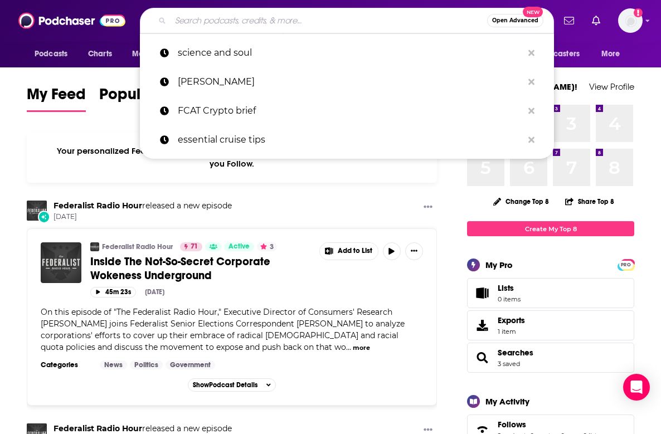
click at [247, 27] on input "Search podcasts, credits, & more..." at bounding box center [329, 21] width 317 height 18
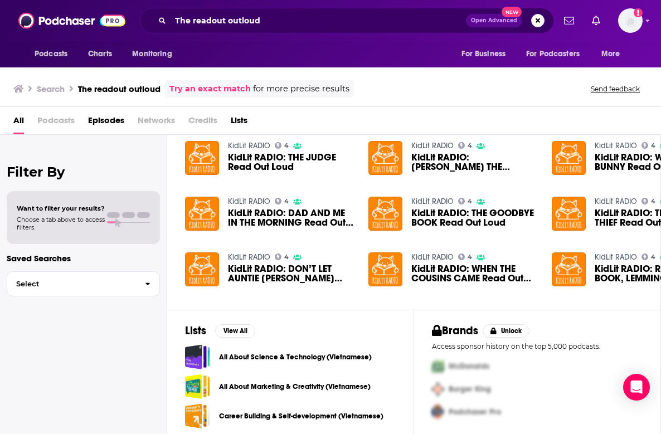
scroll to position [32, 3]
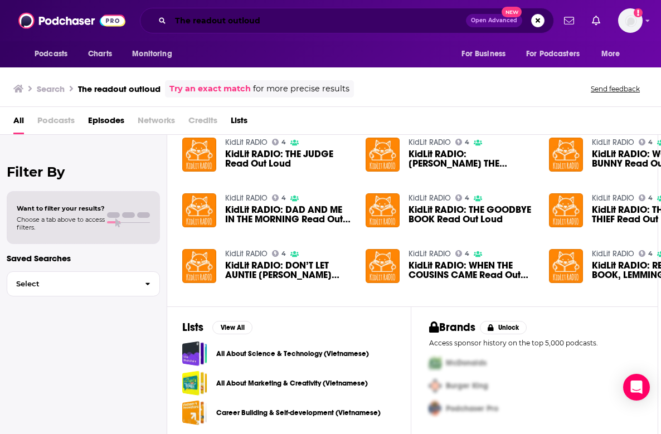
drag, startPoint x: 284, startPoint y: 22, endPoint x: 148, endPoint y: 8, distance: 136.8
click at [148, 8] on div "The readout outloud Open Advanced New" at bounding box center [347, 21] width 414 height 26
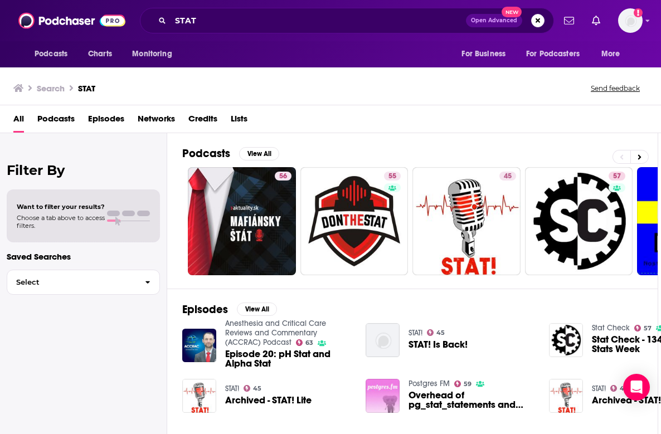
scroll to position [0, 3]
click at [223, 23] on input "STAT" at bounding box center [318, 21] width 295 height 18
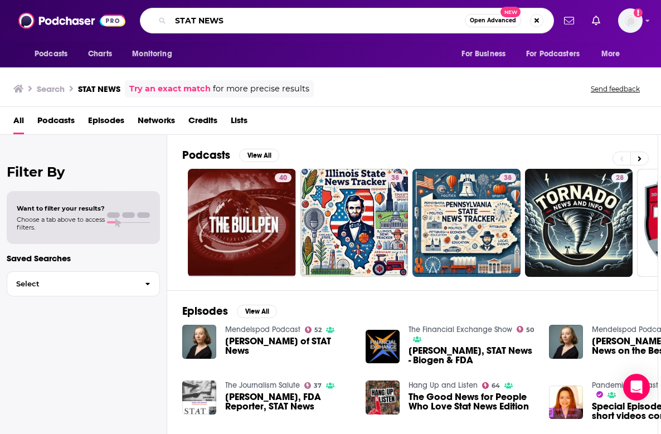
drag, startPoint x: 271, startPoint y: 22, endPoint x: 154, endPoint y: 16, distance: 116.6
click at [154, 17] on div "STAT NEWS Open Advanced New" at bounding box center [347, 21] width 414 height 26
type input "THE READOUT"
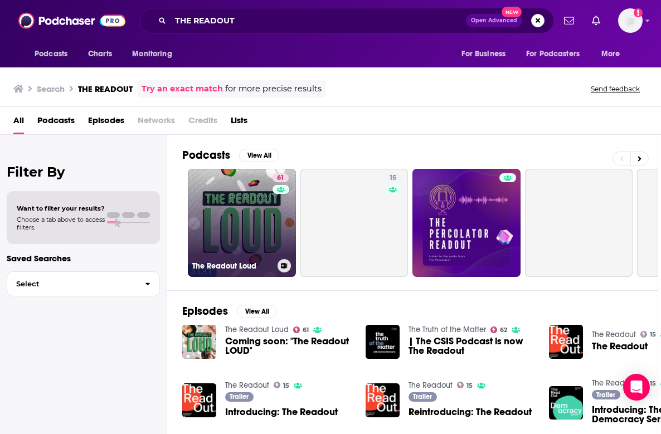
click at [237, 203] on link "61 The Readout Loud" at bounding box center [242, 223] width 108 height 108
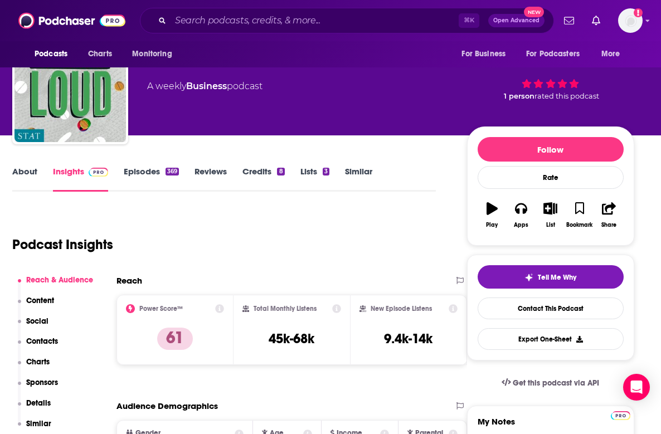
scroll to position [49, 48]
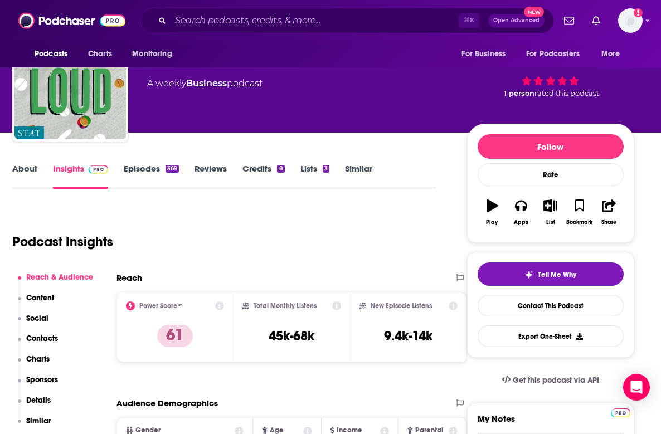
click at [124, 166] on link "Episodes 369" at bounding box center [151, 176] width 55 height 26
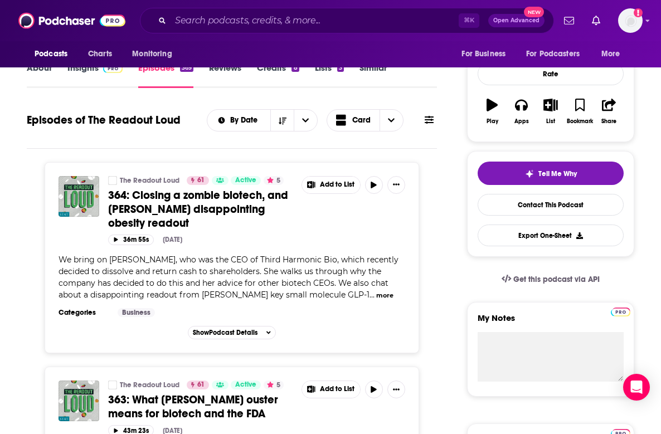
scroll to position [99, 0]
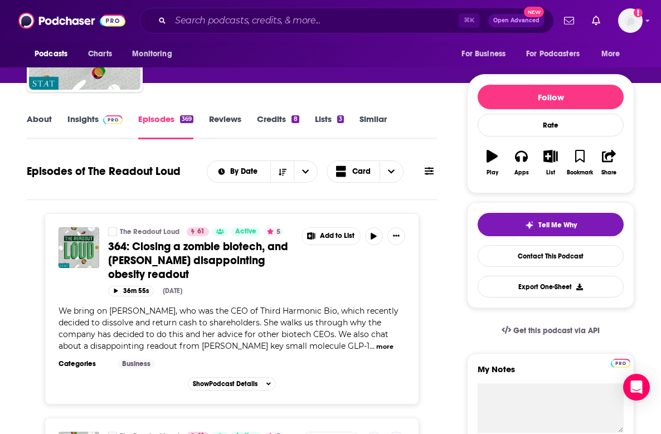
click at [85, 120] on link "Insights" at bounding box center [94, 127] width 55 height 26
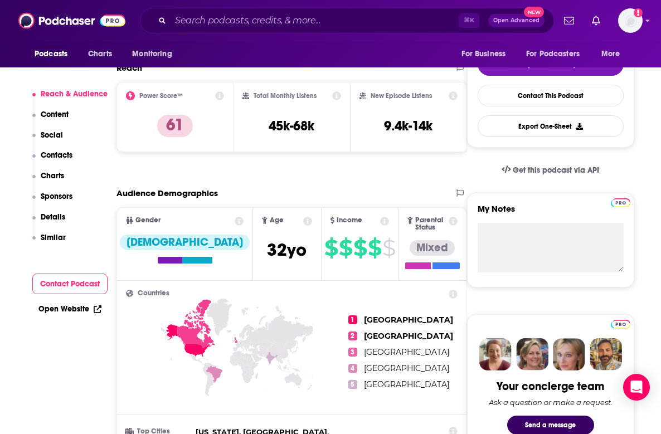
scroll to position [264, 37]
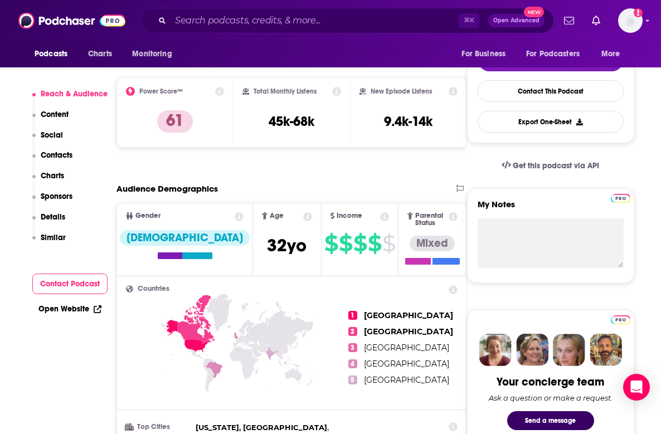
click at [55, 114] on p "Content" at bounding box center [55, 114] width 28 height 9
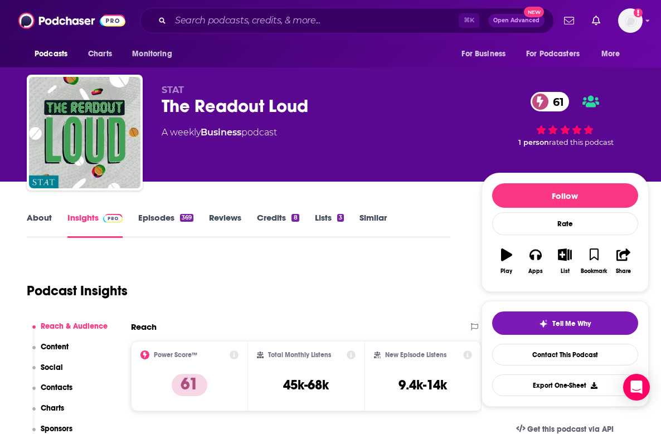
scroll to position [0, 0]
click at [54, 225] on div "About" at bounding box center [47, 225] width 41 height 26
click at [40, 220] on link "About" at bounding box center [39, 225] width 25 height 26
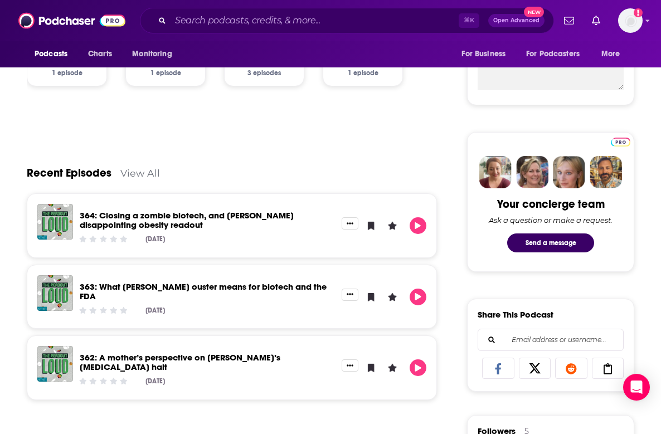
scroll to position [444, 0]
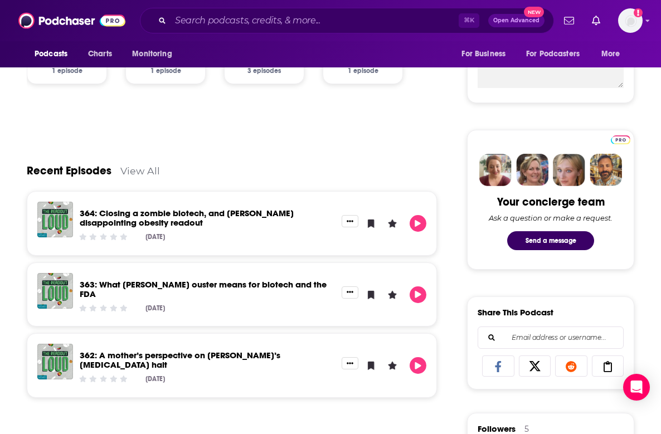
click at [245, 286] on link "363: What [PERSON_NAME] ouster means for biotech and the FDA" at bounding box center [203, 289] width 247 height 20
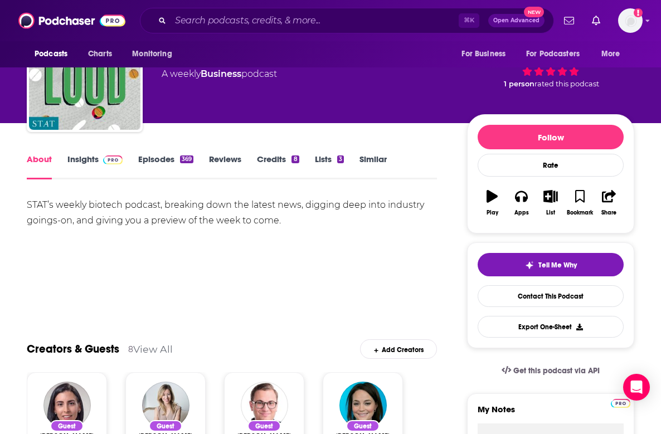
scroll to position [56, 0]
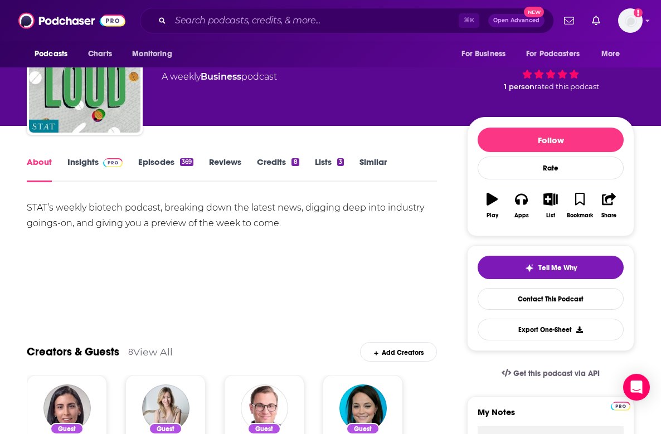
click at [92, 164] on link "Insights" at bounding box center [94, 170] width 55 height 26
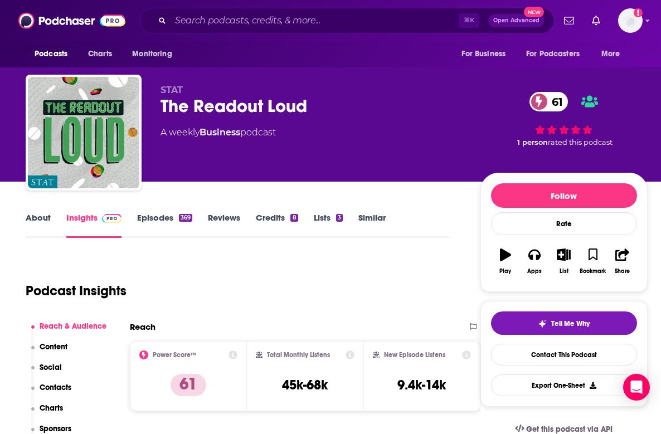
scroll to position [0, 1]
